Goal: Information Seeking & Learning: Find specific fact

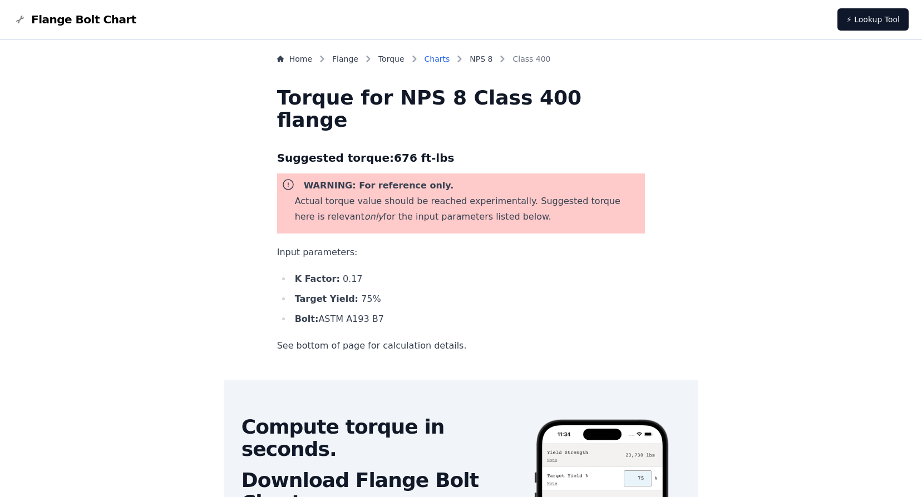
click at [450, 57] on link "Charts" at bounding box center [438, 58] width 26 height 11
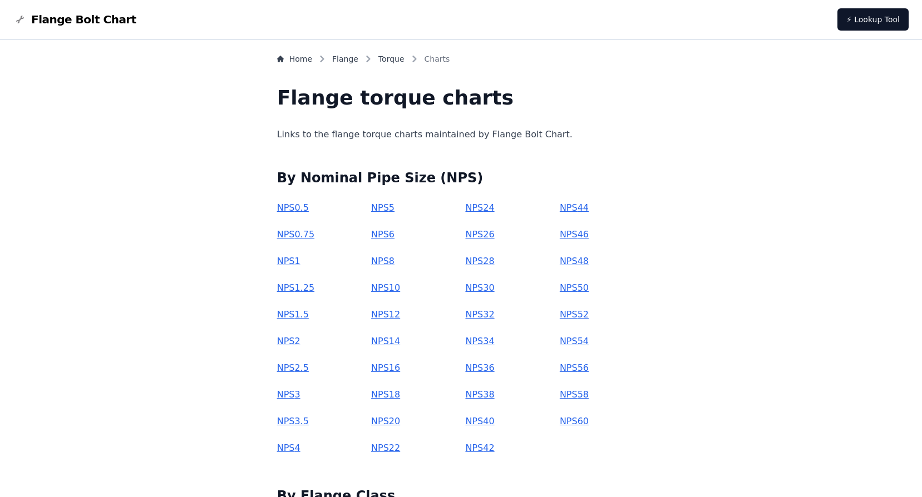
click at [400, 341] on link "NPS 14" at bounding box center [385, 341] width 29 height 11
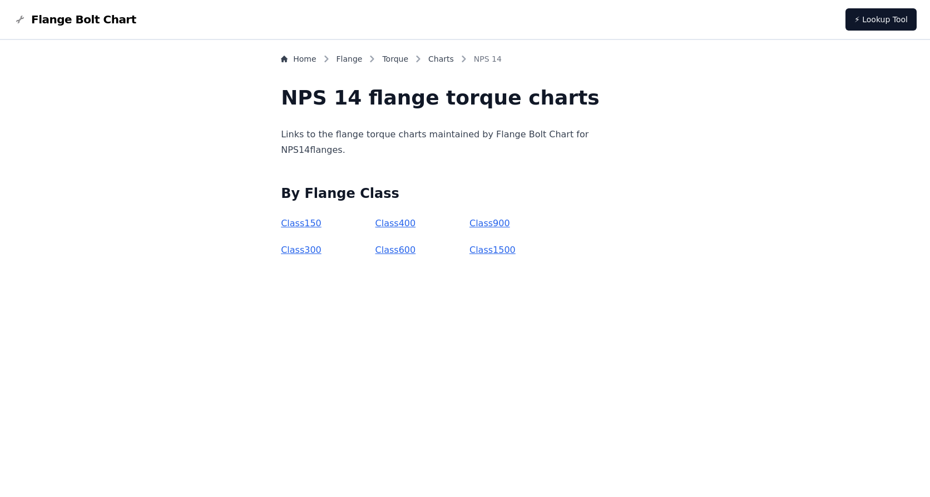
click at [416, 224] on link "Class 400" at bounding box center [396, 223] width 41 height 11
